Goal: Transaction & Acquisition: Purchase product/service

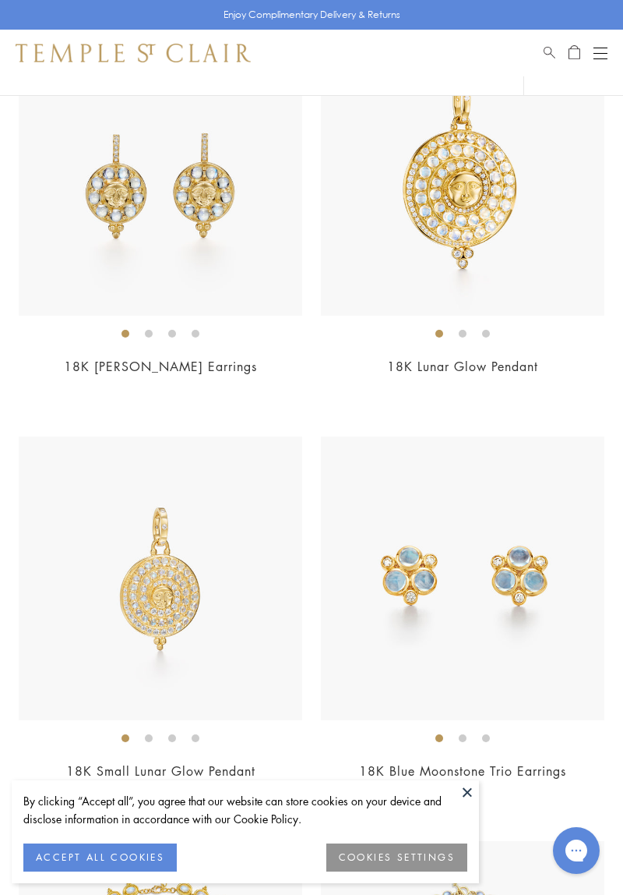
scroll to position [847, 0]
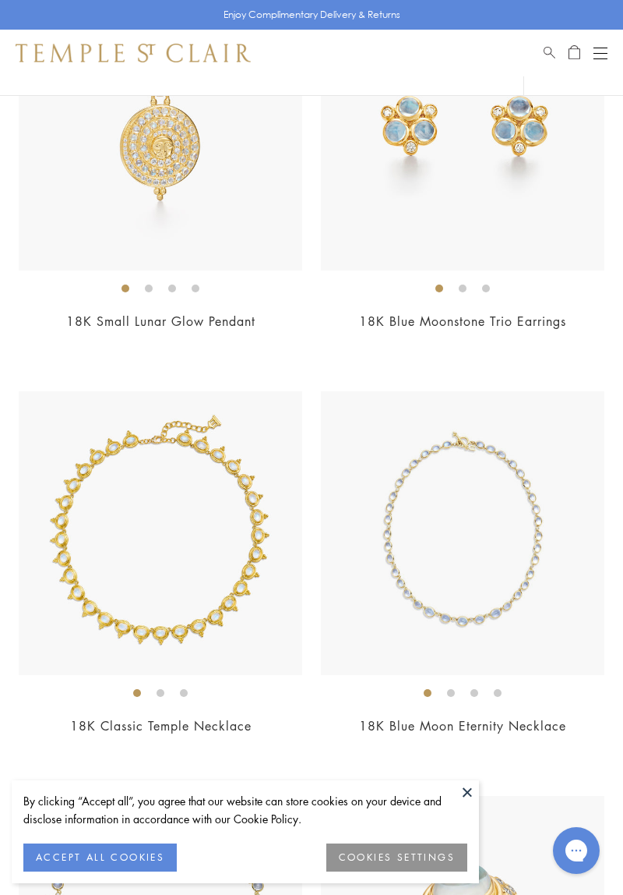
scroll to position [1271, 0]
